Goal: Complete application form

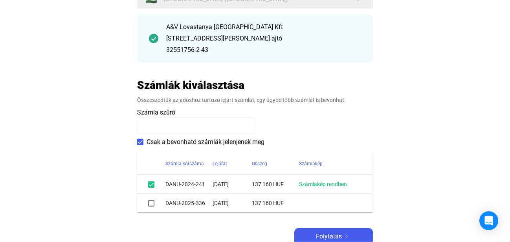
scroll to position [120, 0]
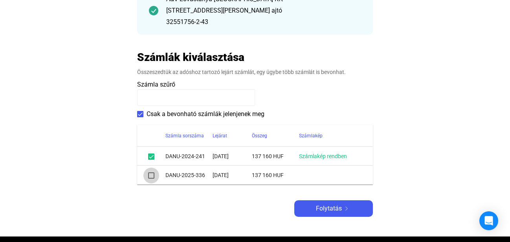
click at [150, 175] on span at bounding box center [151, 175] width 6 height 6
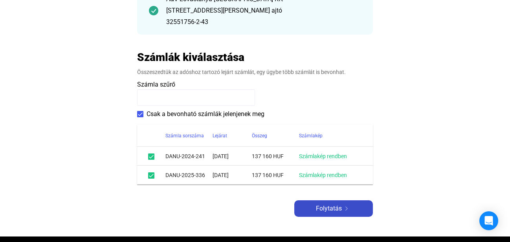
click at [318, 209] on span "Folytatás" at bounding box center [329, 208] width 26 height 9
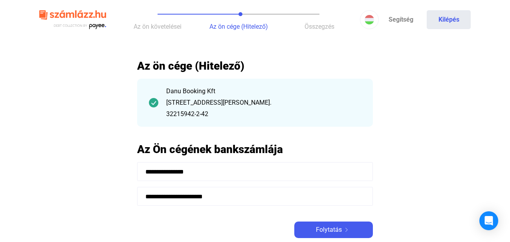
scroll to position [120, 0]
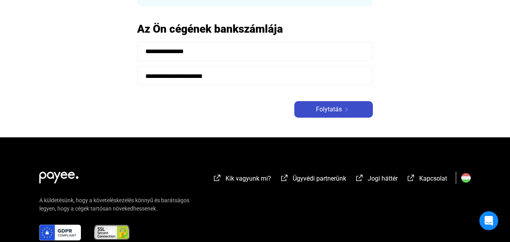
click at [313, 111] on div "Folytatás" at bounding box center [334, 109] width 74 height 9
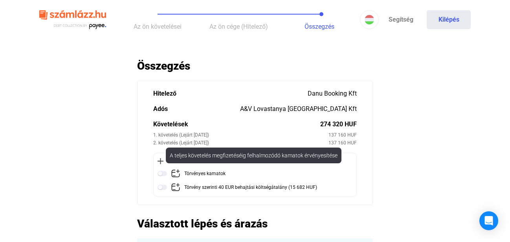
click at [161, 173] on img at bounding box center [162, 173] width 9 height 9
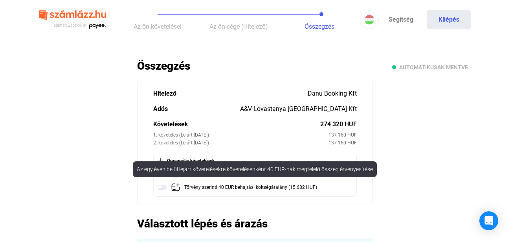
click at [164, 186] on img at bounding box center [162, 186] width 9 height 9
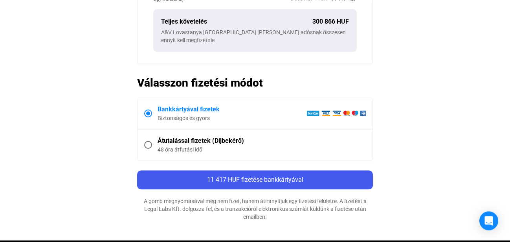
scroll to position [321, 0]
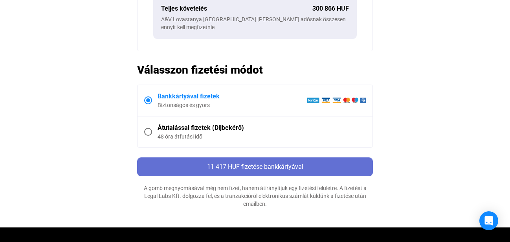
click at [220, 163] on span "11 417 HUF fizetése bankkártyával" at bounding box center [255, 166] width 96 height 7
